Goal: Transaction & Acquisition: Download file/media

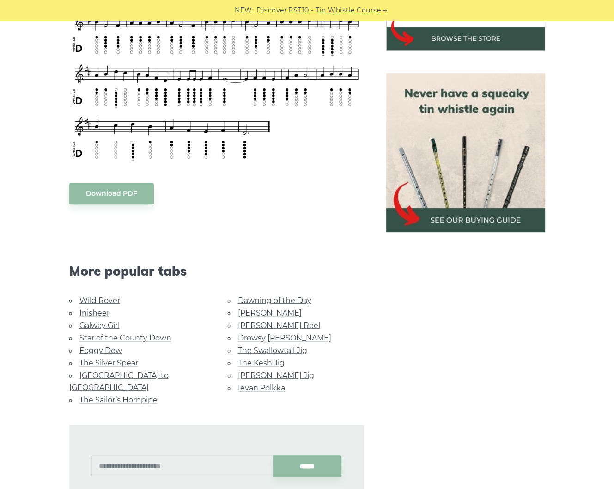
scroll to position [370, 0]
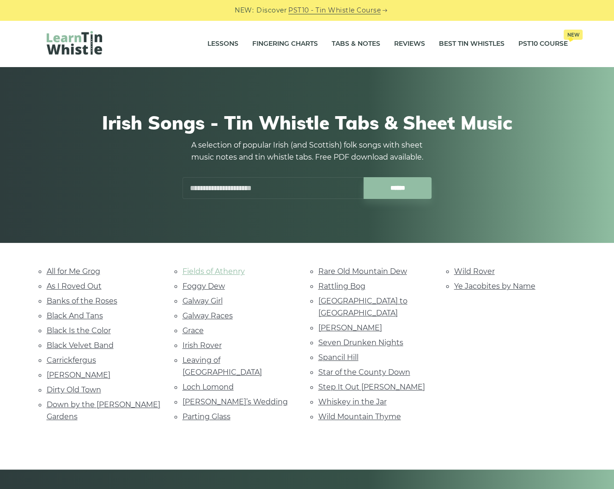
click at [216, 267] on link "Fields of Athenry" at bounding box center [214, 271] width 62 height 9
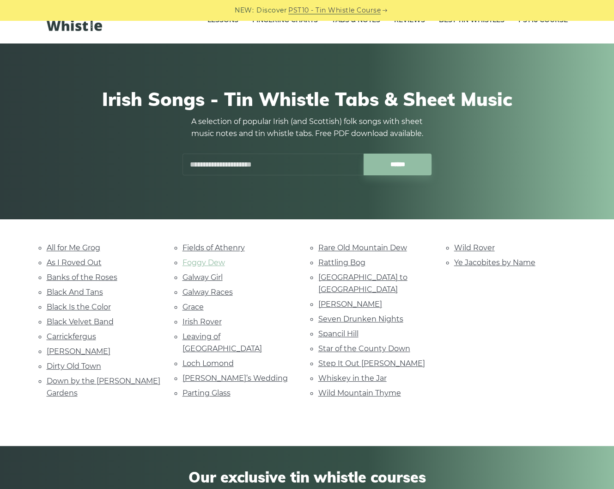
scroll to position [37, 0]
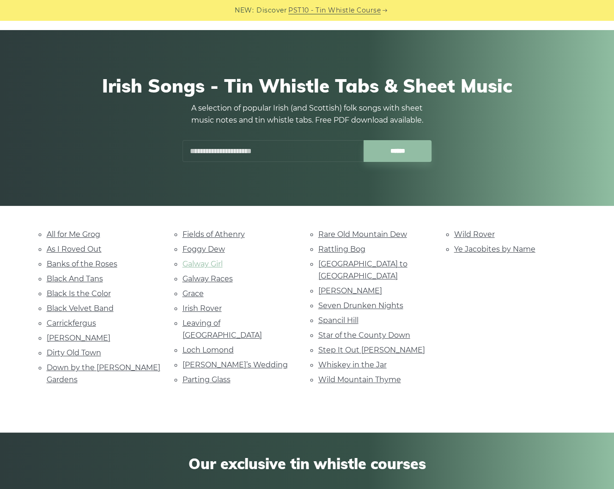
click at [197, 261] on link "Galway Girl" at bounding box center [203, 263] width 40 height 9
click at [229, 312] on ul "Fields of Athenry Foggy Dew Galway Girl Galway Races Grace Irish Rover Leaving …" at bounding box center [240, 307] width 114 height 158
click at [228, 319] on link "Leaving of Liverpool" at bounding box center [223, 329] width 80 height 21
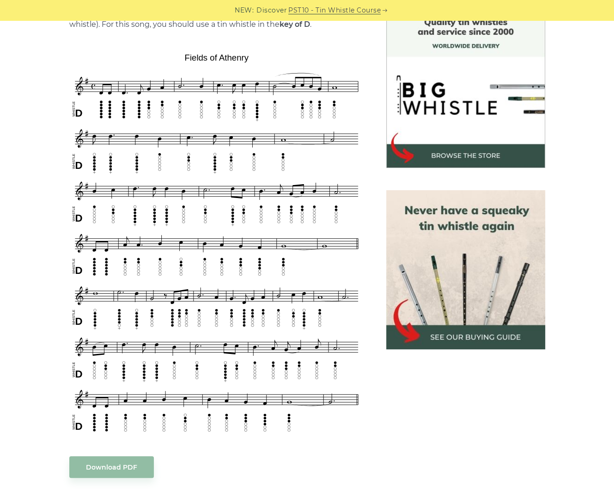
scroll to position [296, 0]
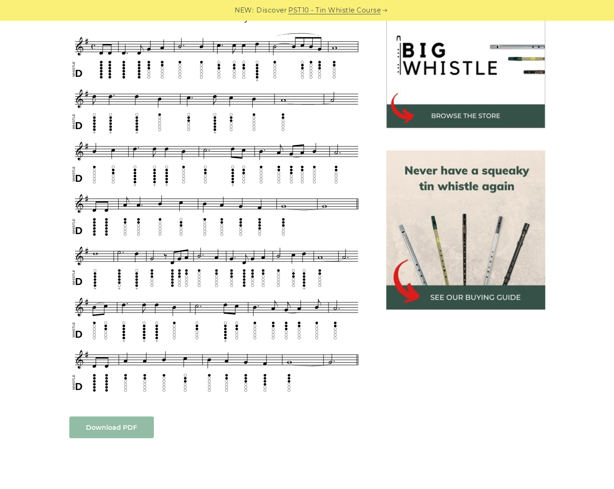
click at [113, 426] on link "Download PDF" at bounding box center [111, 427] width 85 height 22
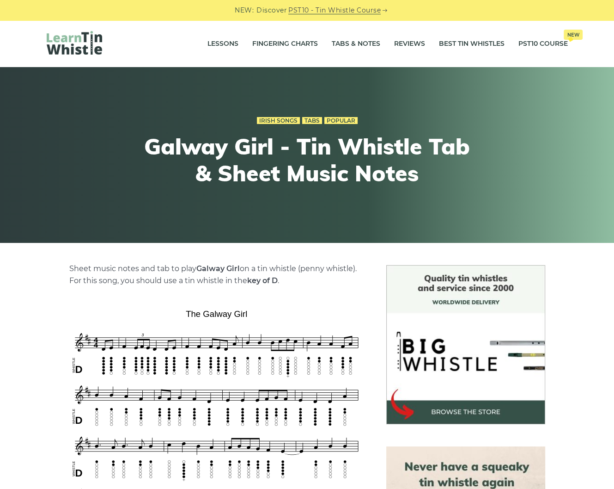
scroll to position [222, 0]
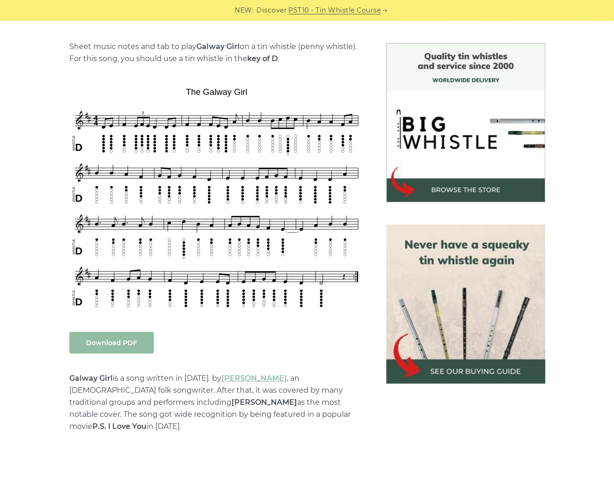
click at [135, 349] on link "Download PDF" at bounding box center [111, 342] width 85 height 22
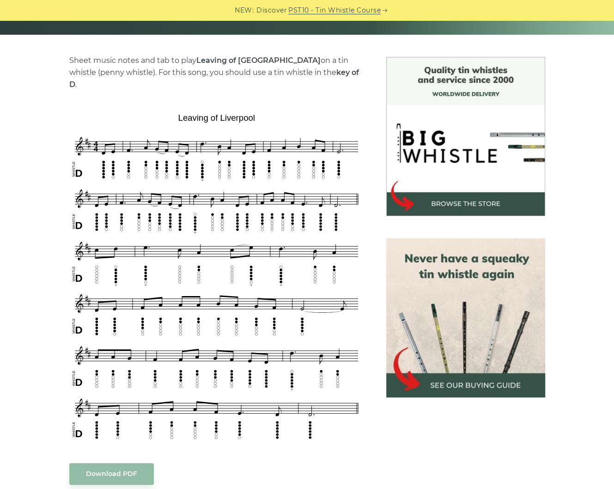
scroll to position [333, 0]
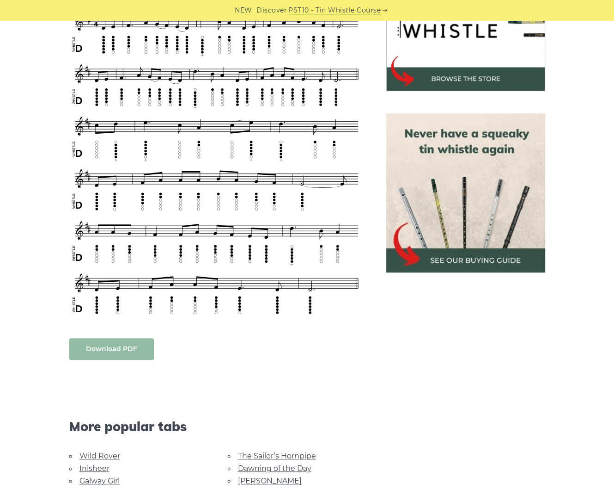
click at [126, 338] on link "Download PDF" at bounding box center [111, 349] width 85 height 22
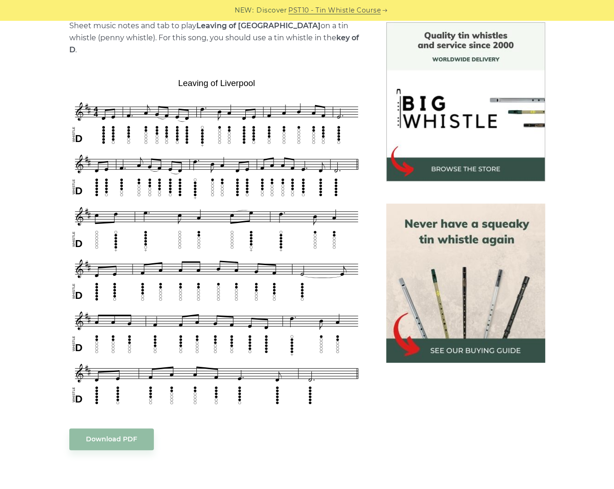
scroll to position [148, 0]
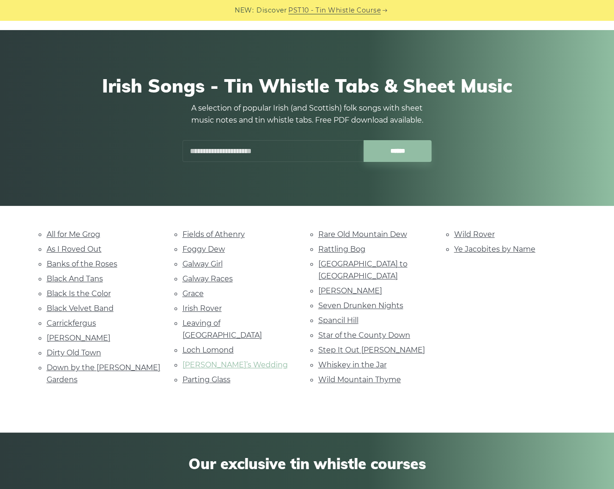
click at [216, 360] on link "Marie’s Wedding" at bounding box center [235, 364] width 105 height 9
click at [377, 345] on link "Step It Out Mary" at bounding box center [372, 349] width 107 height 9
click at [92, 304] on link "Black Velvet Band" at bounding box center [80, 308] width 67 height 9
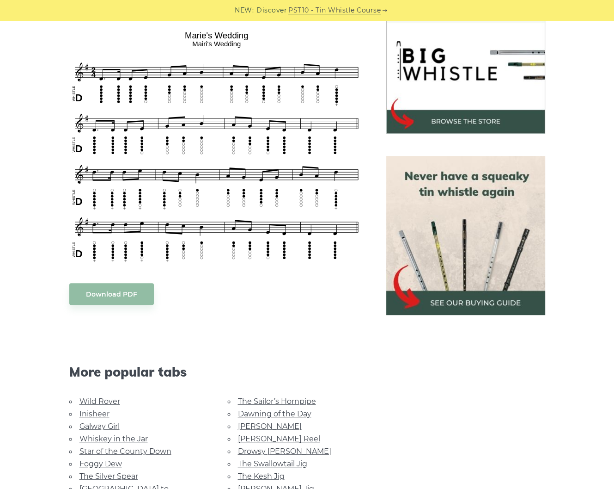
scroll to position [296, 0]
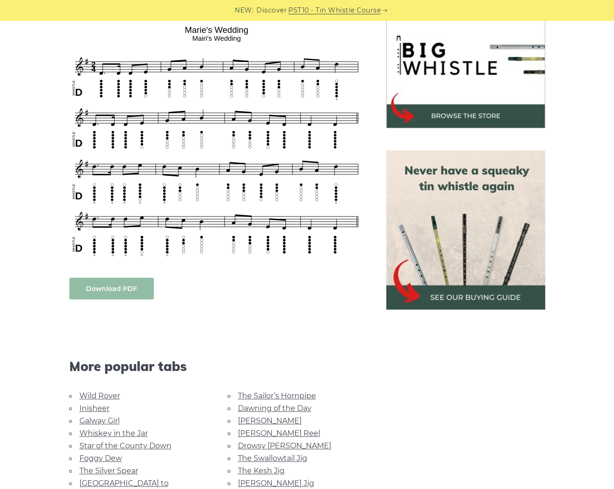
click at [113, 291] on link "Download PDF" at bounding box center [111, 288] width 85 height 22
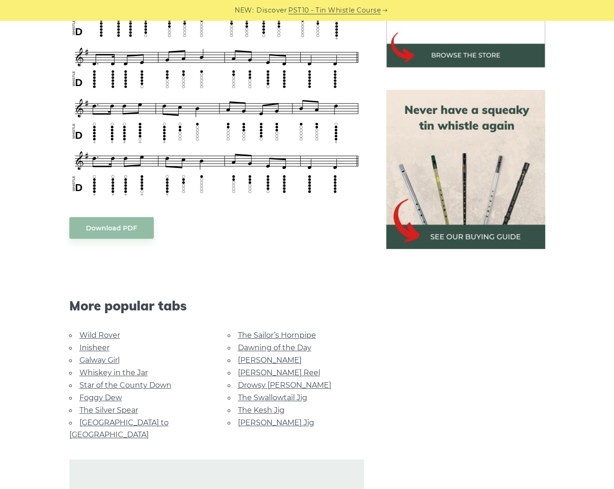
scroll to position [370, 0]
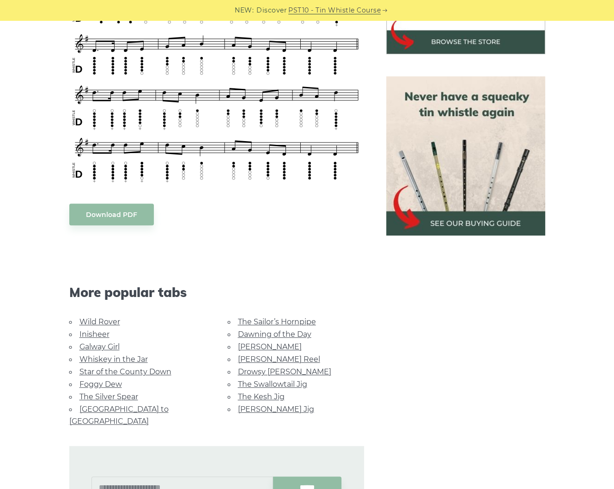
click at [132, 357] on link "Whiskey in the Jar" at bounding box center [114, 359] width 68 height 9
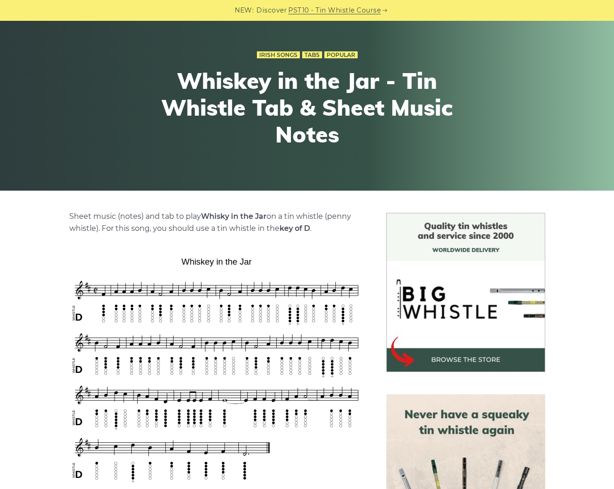
scroll to position [259, 0]
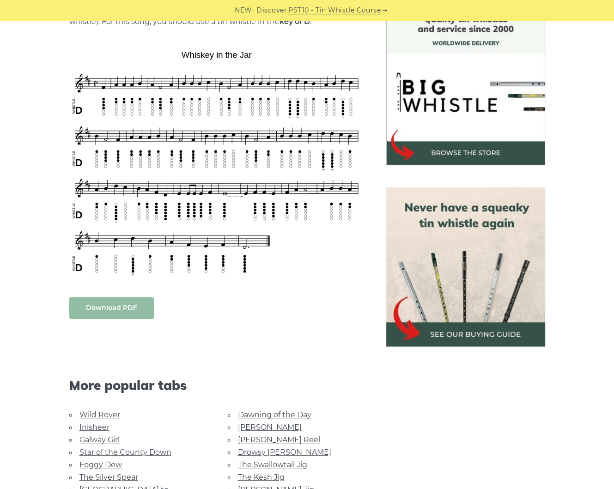
click at [132, 309] on link "Download PDF" at bounding box center [111, 308] width 85 height 22
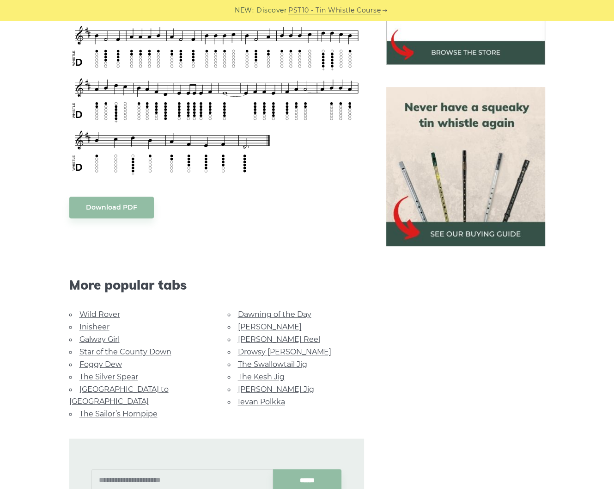
scroll to position [370, 0]
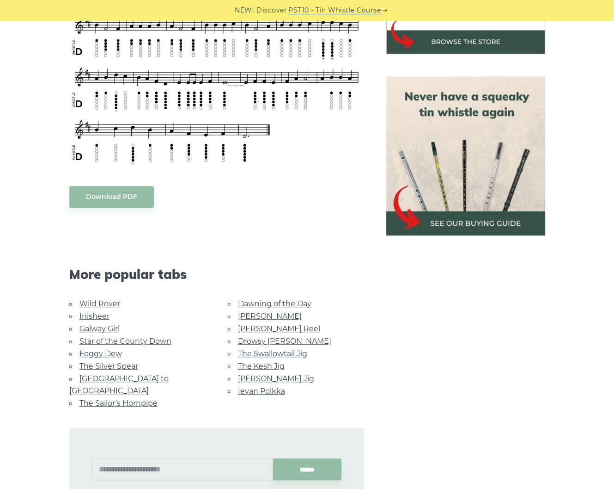
click at [148, 376] on link "[GEOGRAPHIC_DATA] to [GEOGRAPHIC_DATA]" at bounding box center [118, 384] width 99 height 21
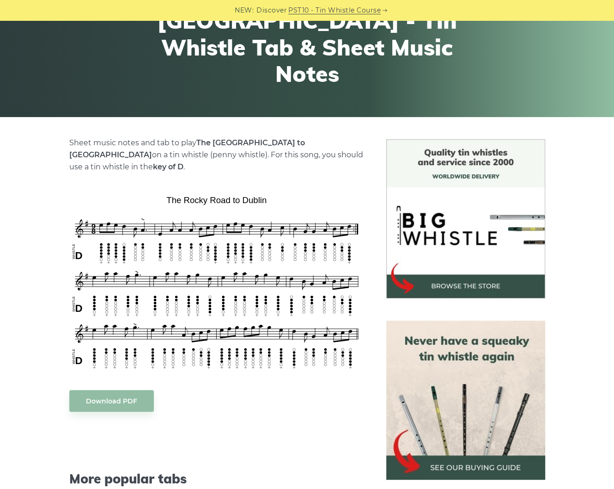
scroll to position [148, 0]
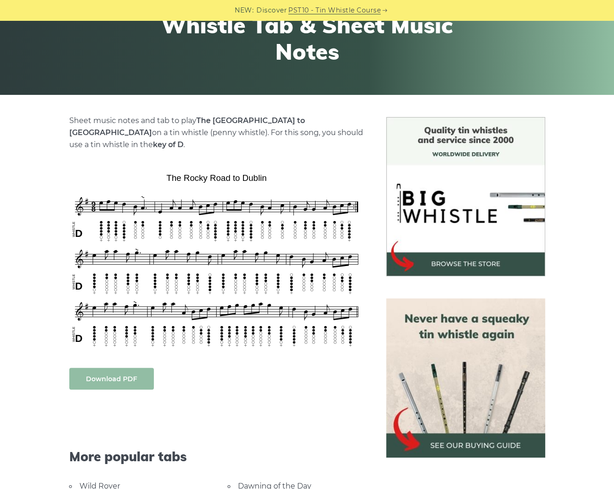
click at [127, 368] on link "Download PDF" at bounding box center [111, 379] width 85 height 22
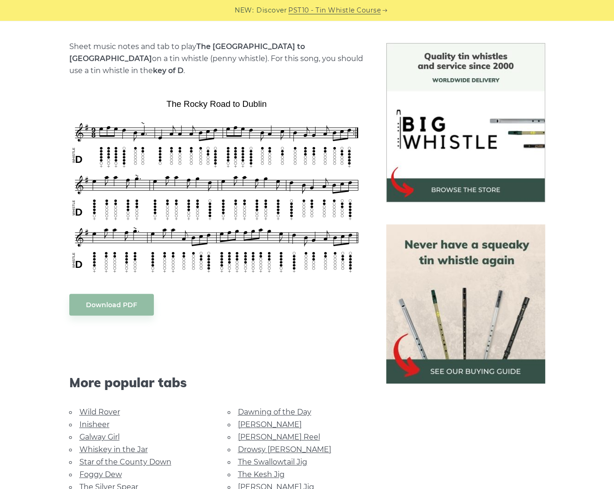
scroll to position [370, 0]
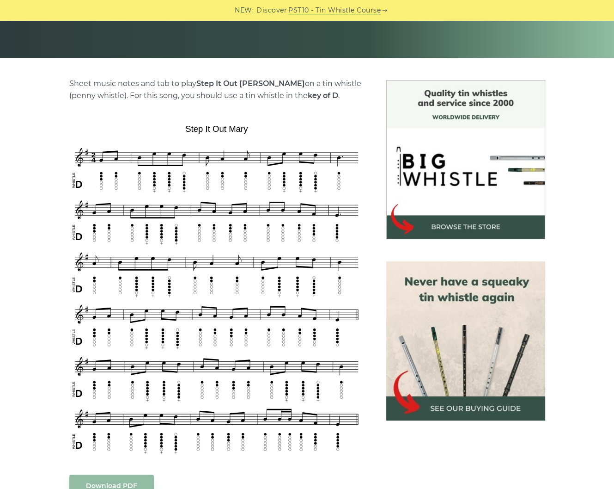
scroll to position [222, 0]
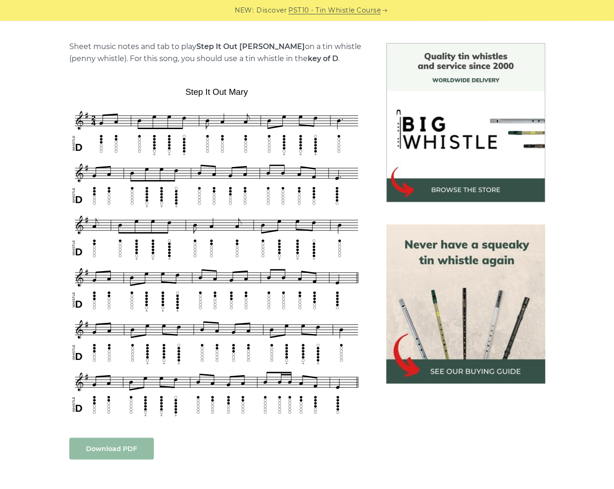
click at [120, 453] on link "Download PDF" at bounding box center [111, 448] width 85 height 22
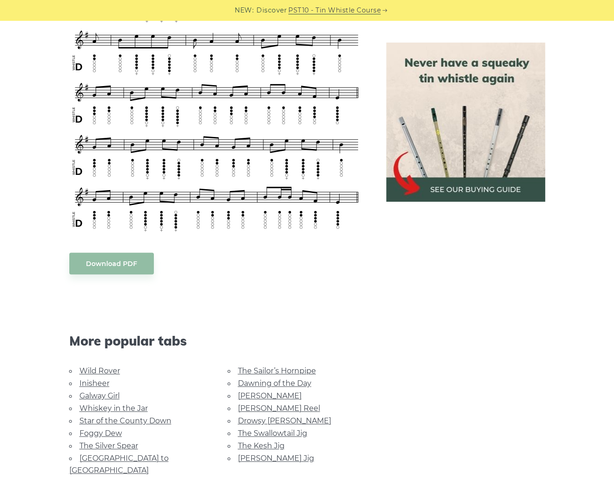
scroll to position [555, 0]
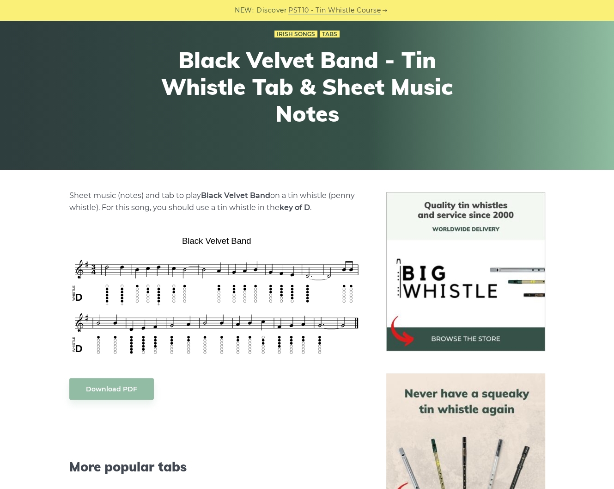
scroll to position [74, 0]
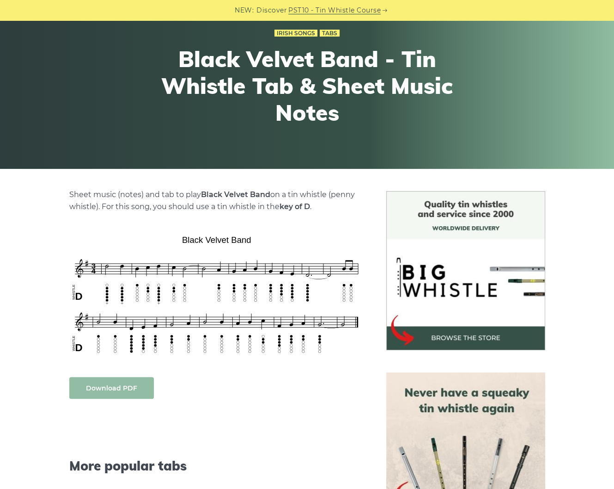
click at [140, 385] on link "Download PDF" at bounding box center [111, 388] width 85 height 22
drag, startPoint x: 461, startPoint y: 399, endPoint x: 457, endPoint y: 387, distance: 13.2
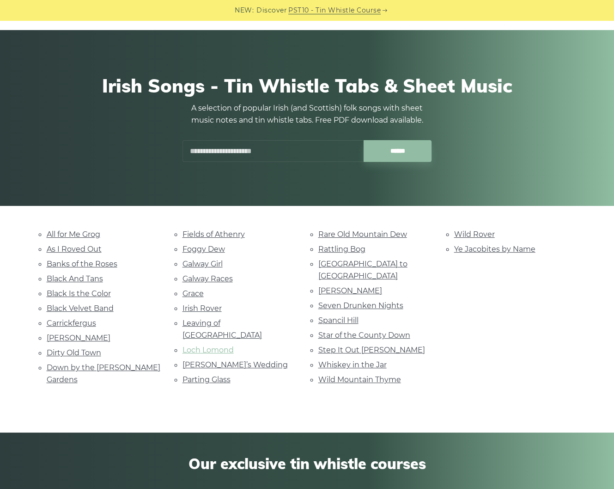
click at [224, 345] on link "Loch Lomond" at bounding box center [208, 349] width 51 height 9
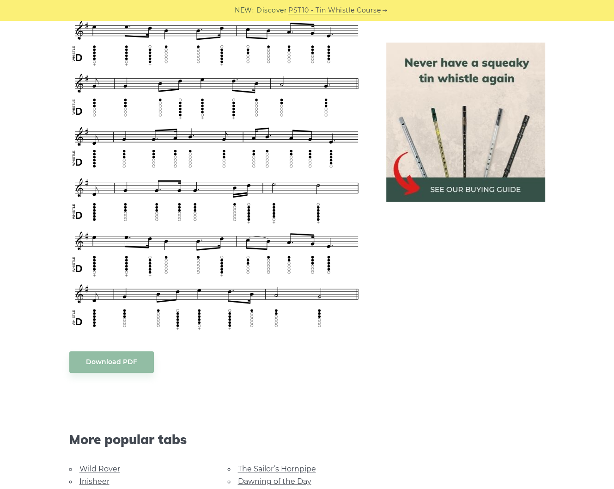
scroll to position [518, 0]
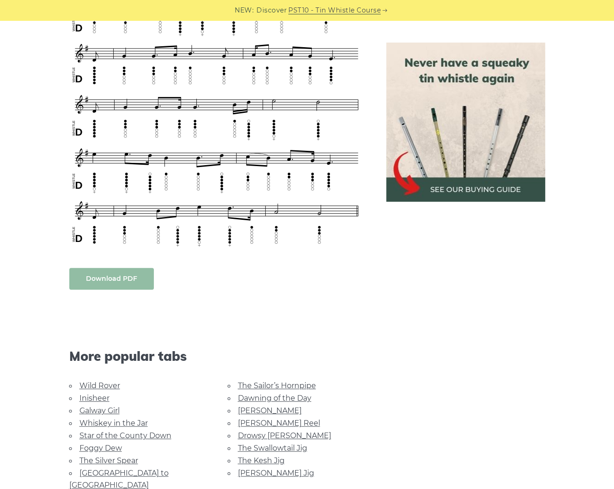
click at [120, 286] on link "Download PDF" at bounding box center [111, 279] width 85 height 22
